Goal: Find specific page/section: Find specific page/section

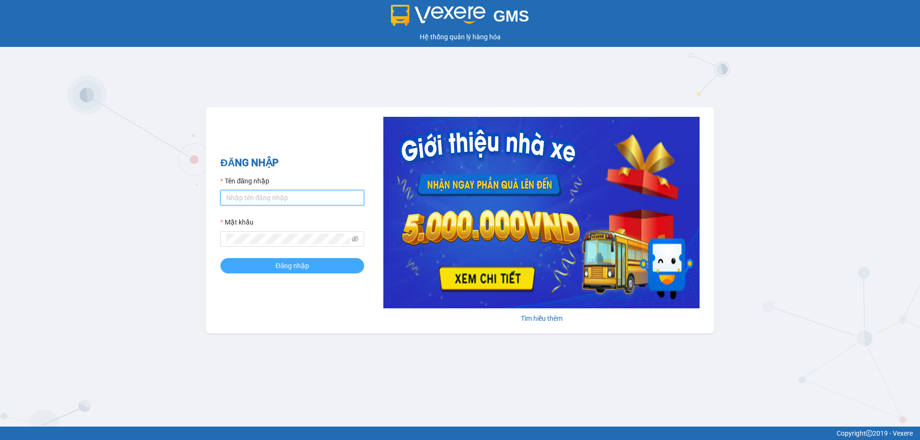
type input "bagahophong.tuanhung"
click at [287, 265] on span "Đăng nhập" at bounding box center [292, 266] width 34 height 11
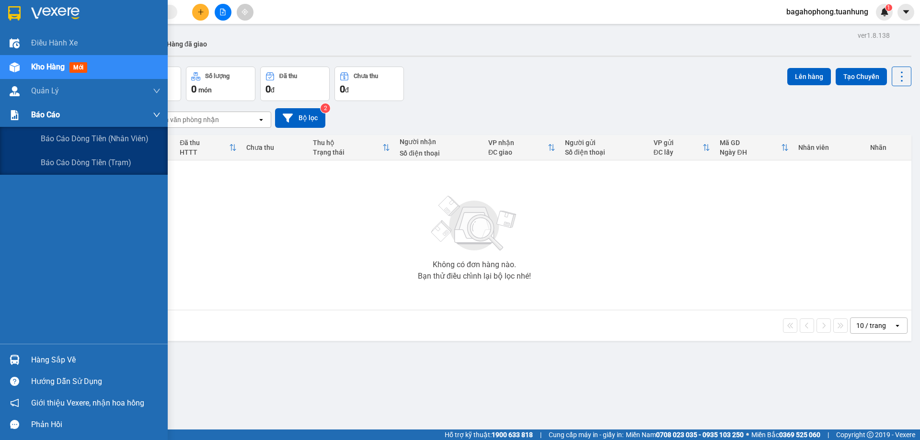
click at [79, 112] on div "Báo cáo" at bounding box center [95, 115] width 129 height 24
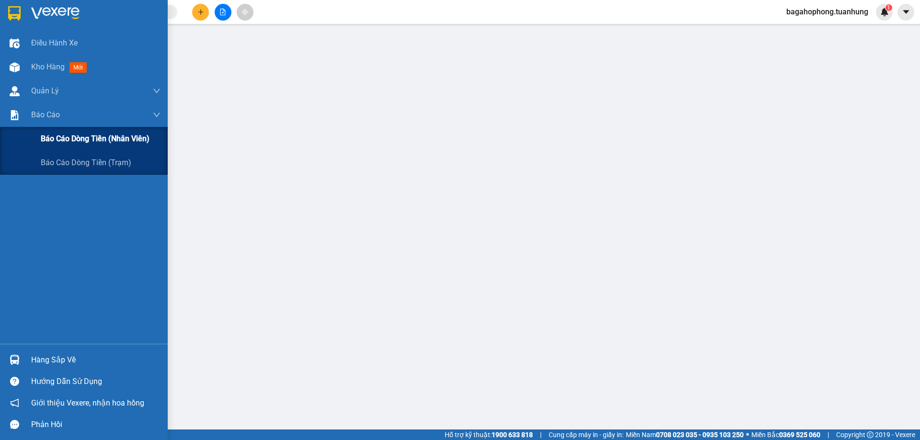
click at [66, 137] on span "Báo cáo dòng tiền (nhân viên)" at bounding box center [95, 139] width 109 height 12
